Goal: Information Seeking & Learning: Find specific page/section

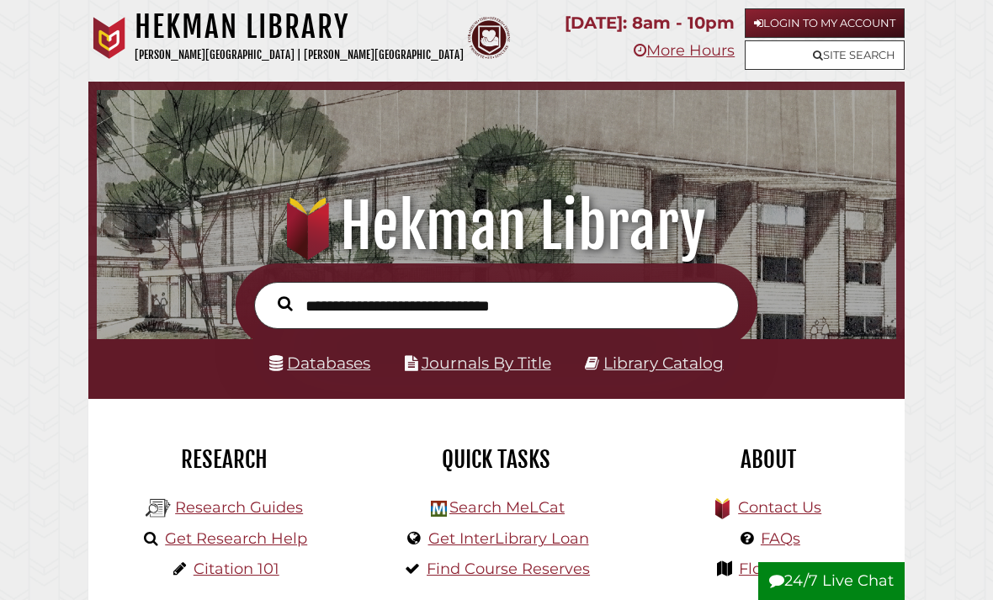
scroll to position [264, 791]
click at [330, 369] on link "Databases" at bounding box center [319, 362] width 101 height 19
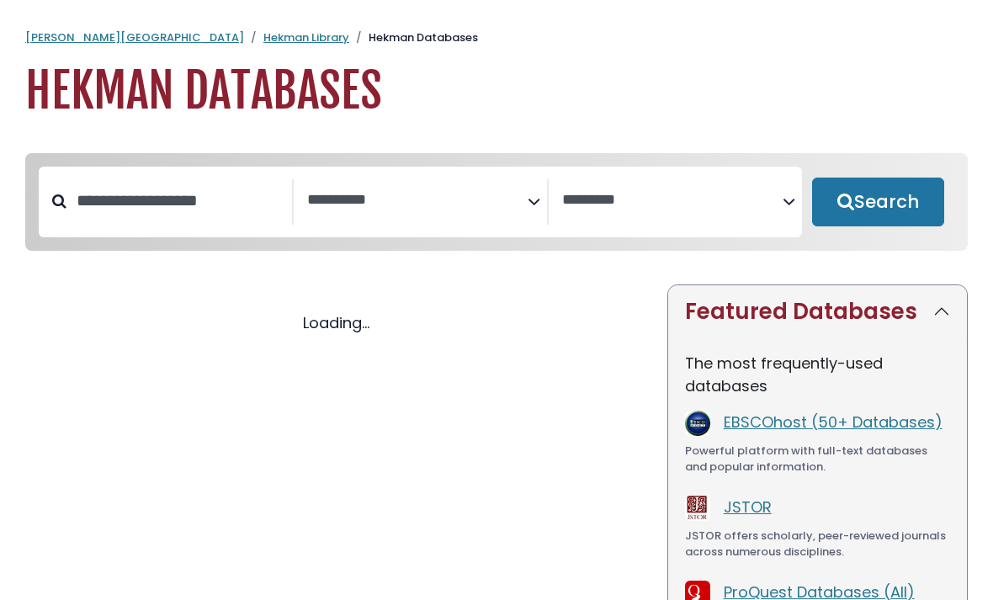
select select "Database Subject Filter"
select select "Database Vendors Filter"
select select "Database Subject Filter"
select select "Database Vendors Filter"
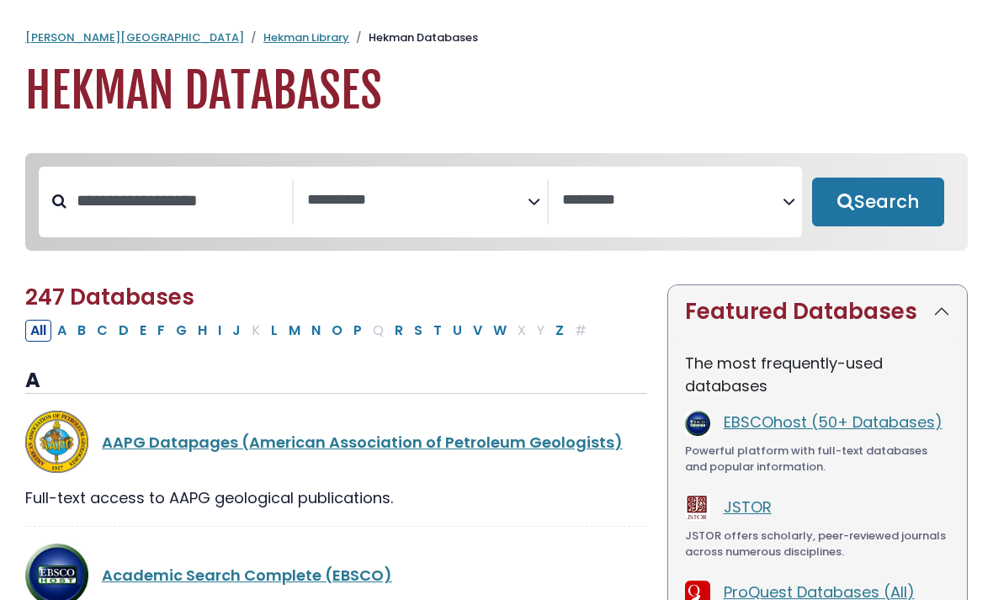
click at [374, 222] on span "Search filters" at bounding box center [417, 201] width 220 height 45
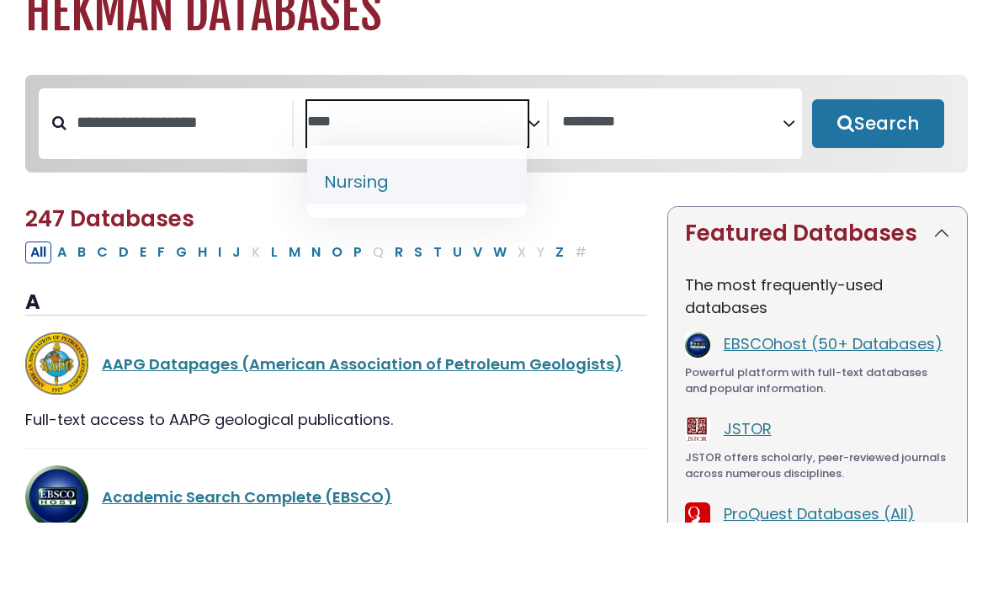
type textarea "****"
select select "*****"
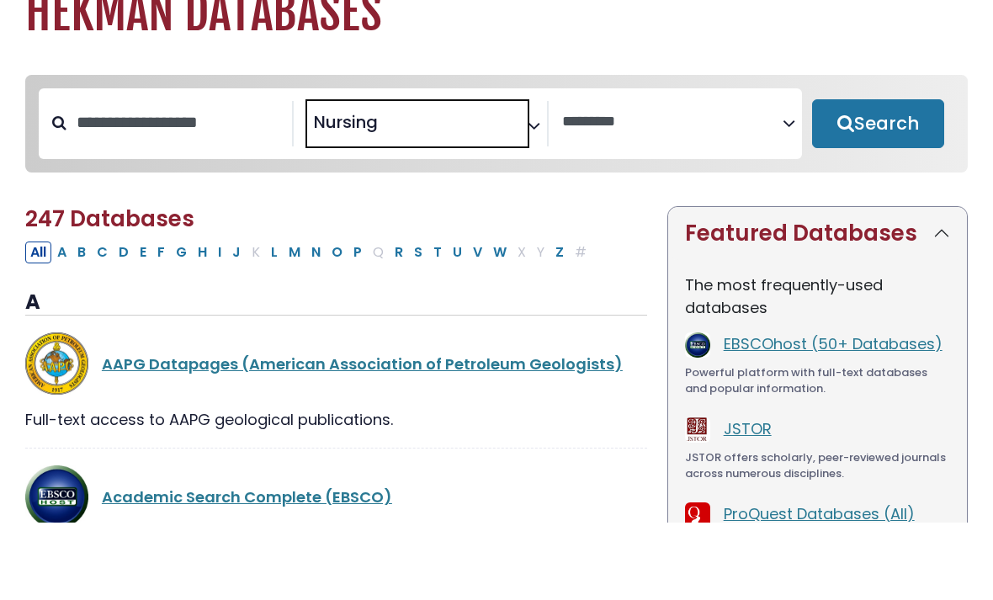
click at [915, 178] on button "Search" at bounding box center [878, 202] width 132 height 49
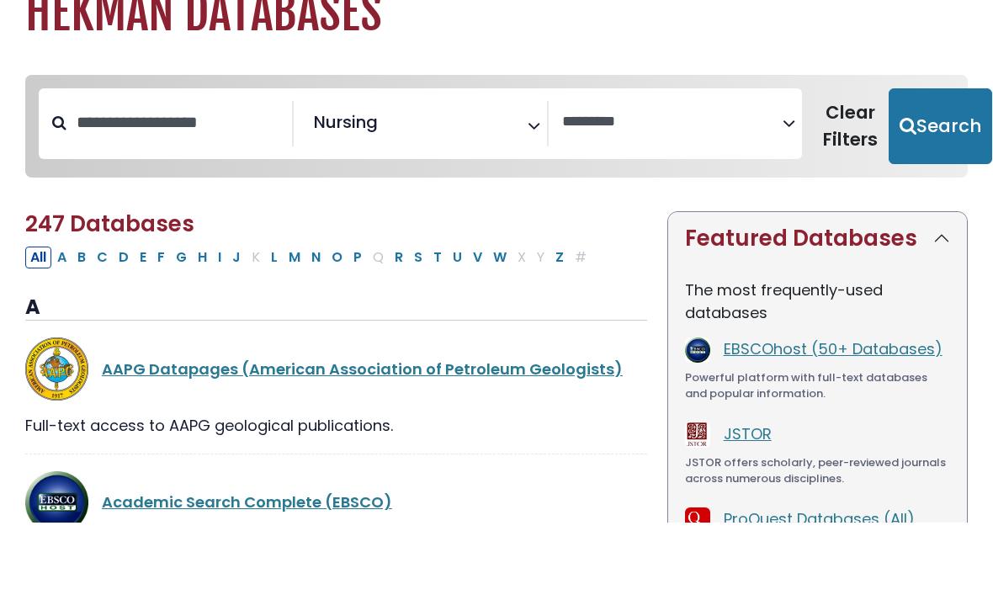
scroll to position [78, 0]
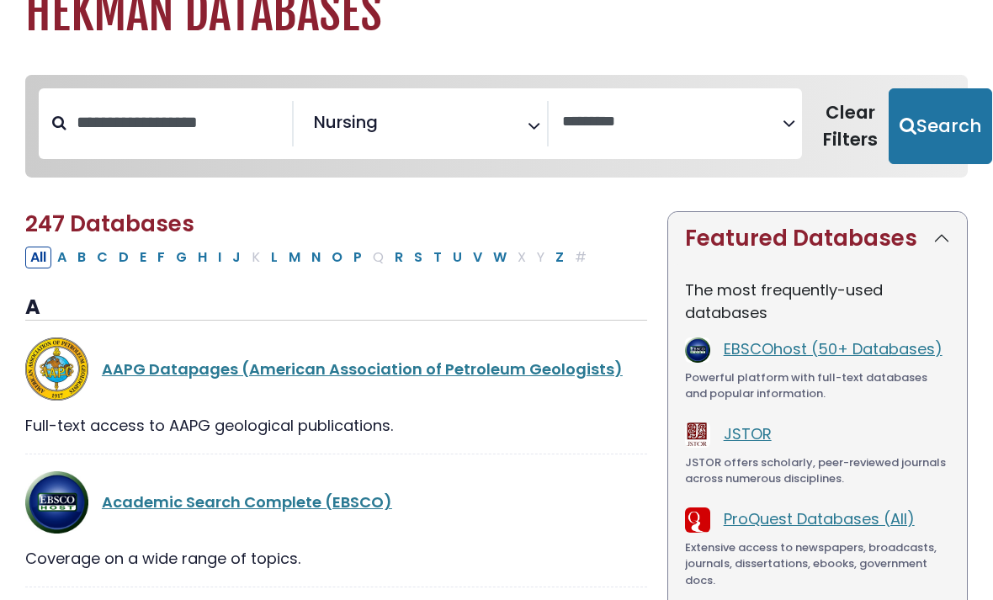
select select "Database Vendors Filter"
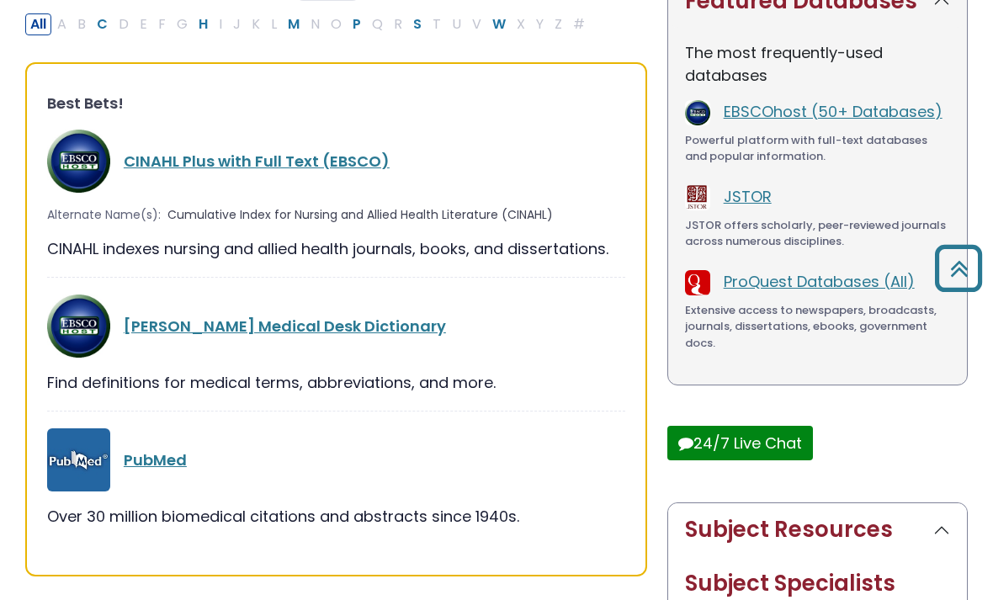
scroll to position [287, 0]
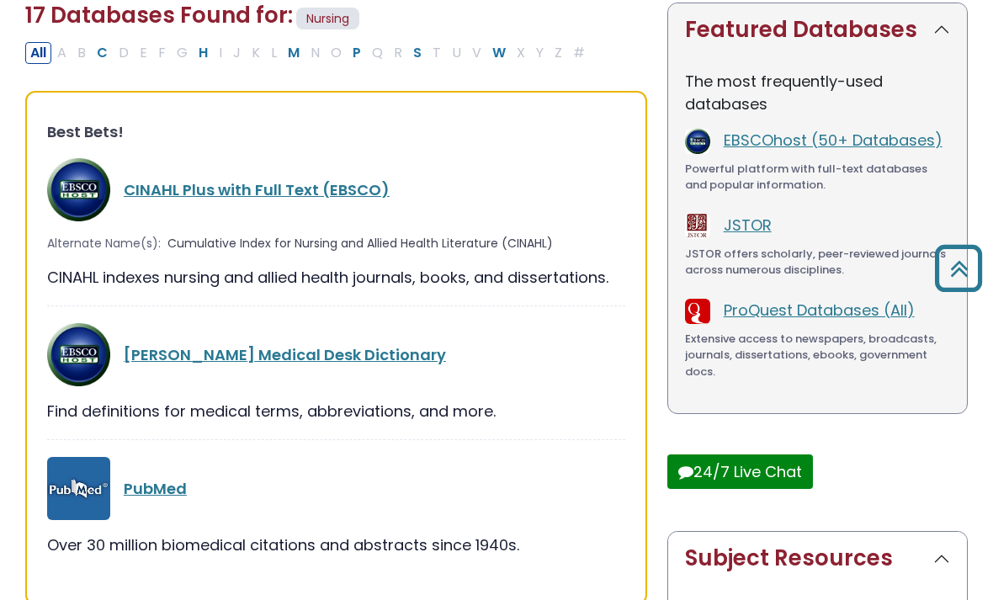
click at [329, 191] on link "CINAHL Plus with Full Text (EBSCO)" at bounding box center [257, 189] width 266 height 21
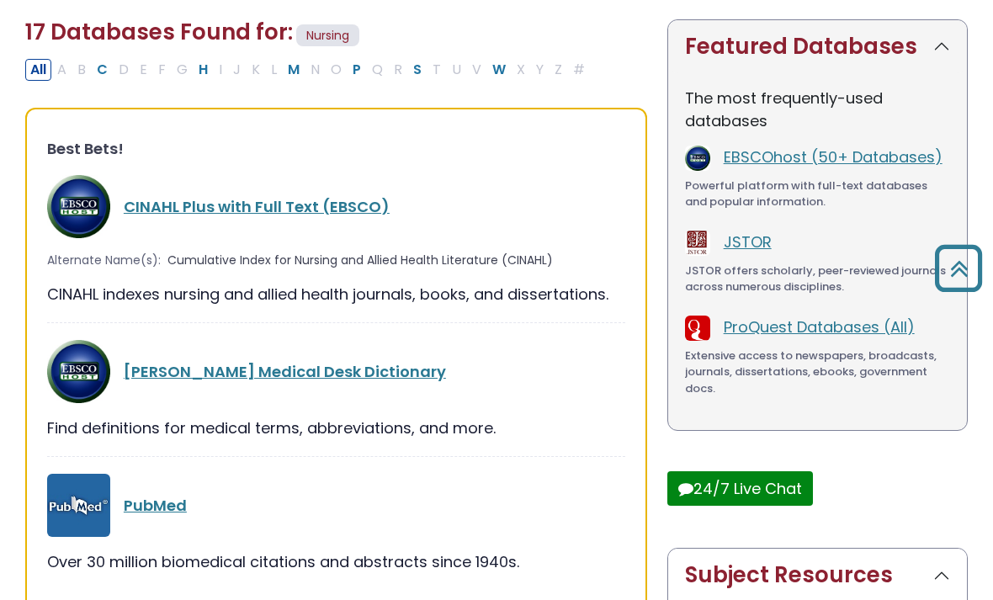
scroll to position [135, 0]
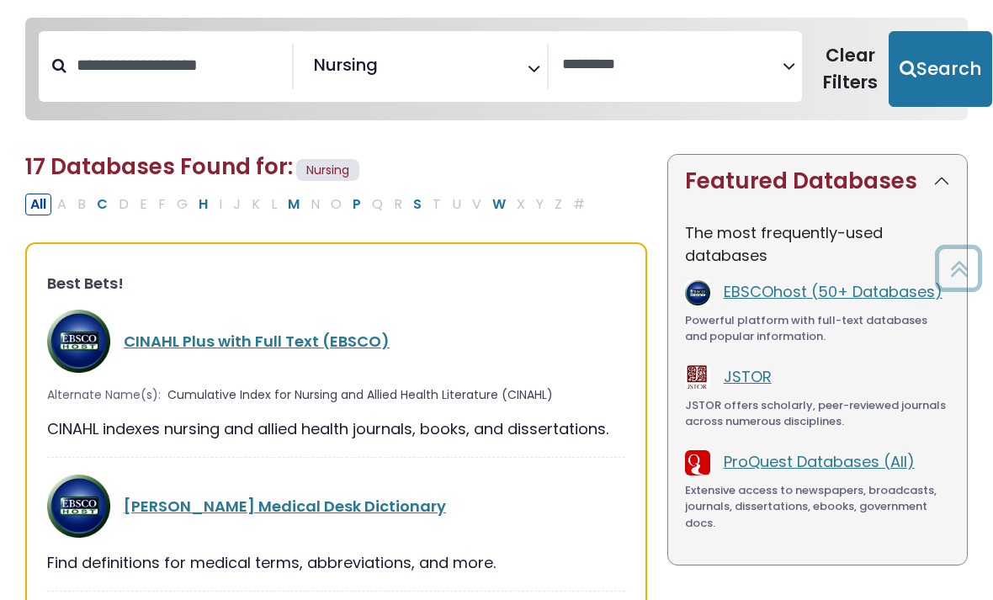
click at [393, 506] on link "Merriam-Webster's Medical Desk Dictionary" at bounding box center [285, 505] width 322 height 21
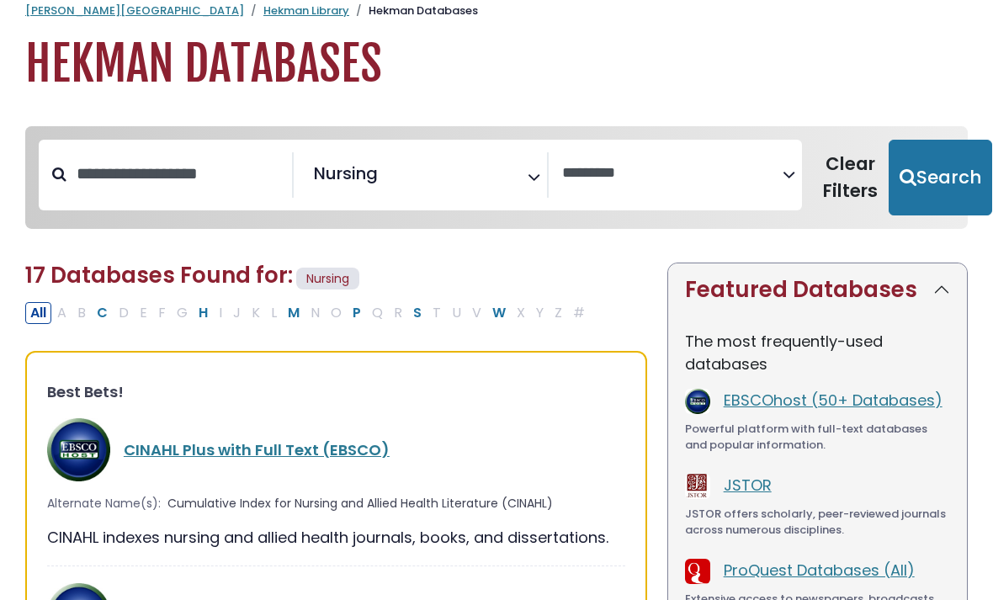
scroll to position [30, 0]
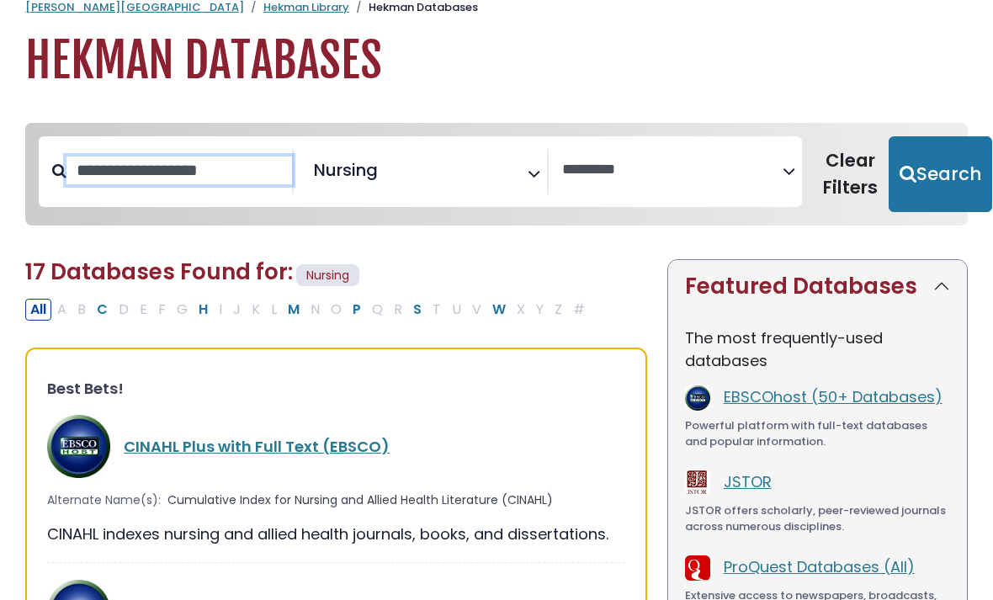
click at [201, 166] on input "Search database by title or keyword" at bounding box center [178, 170] width 225 height 28
type input "*******"
click at [930, 172] on button "Search" at bounding box center [939, 174] width 103 height 76
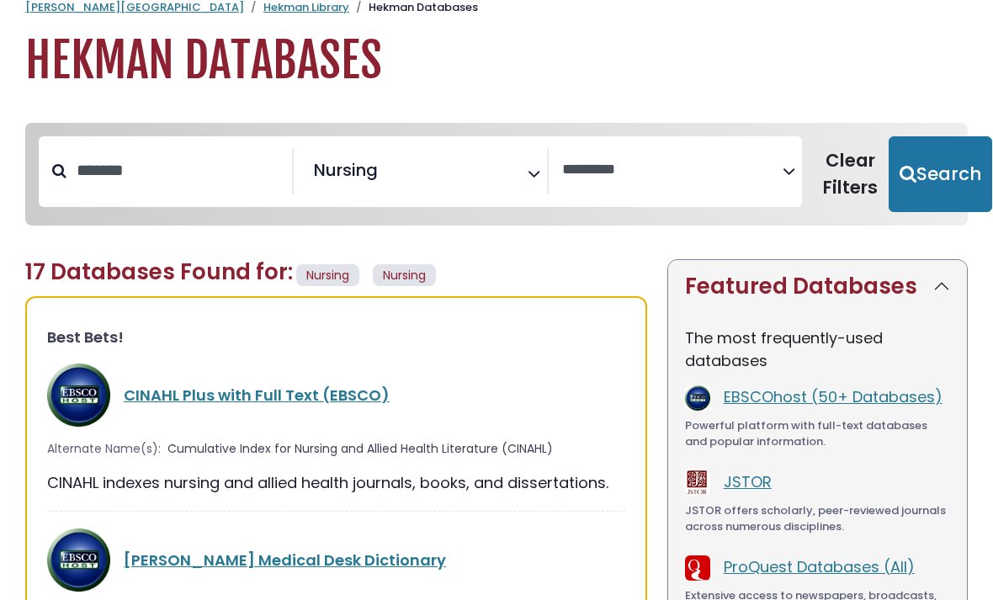
click at [929, 201] on button "Search" at bounding box center [939, 174] width 103 height 76
select select "Database Vendors Filter"
click at [898, 162] on button "Search" at bounding box center [939, 174] width 103 height 76
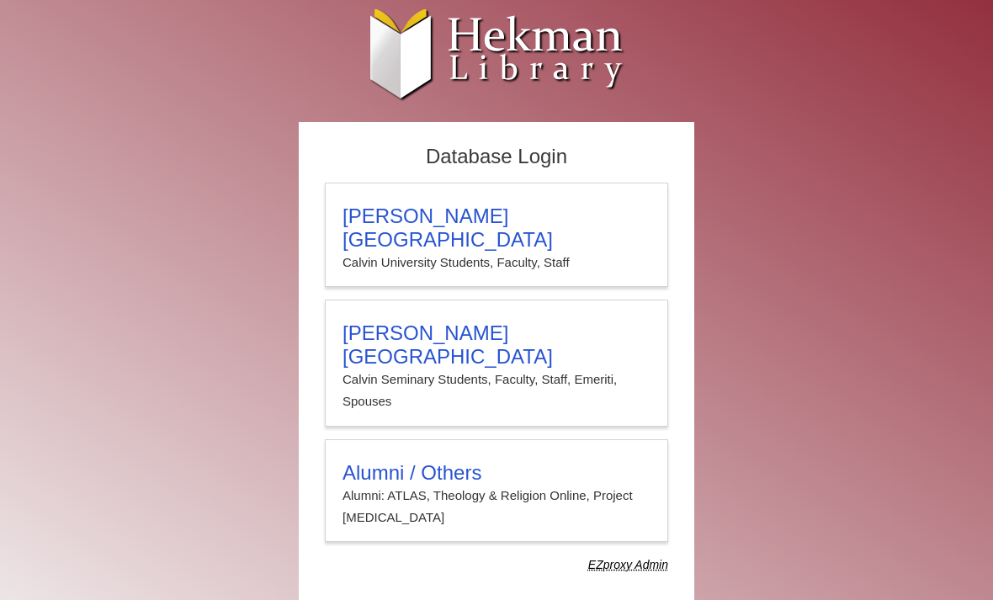
click at [584, 222] on h3 "Calvin University" at bounding box center [496, 227] width 308 height 47
